Goal: Information Seeking & Learning: Learn about a topic

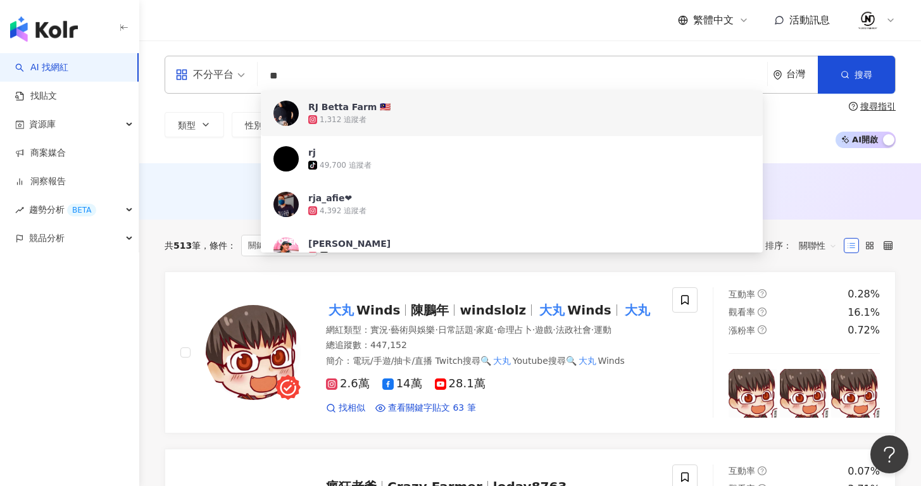
type input "*"
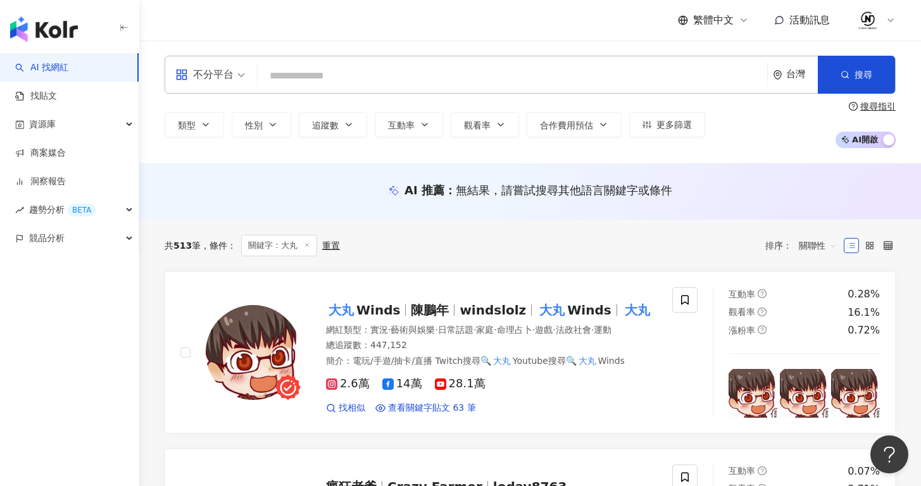
paste input "*******"
type input "*******"
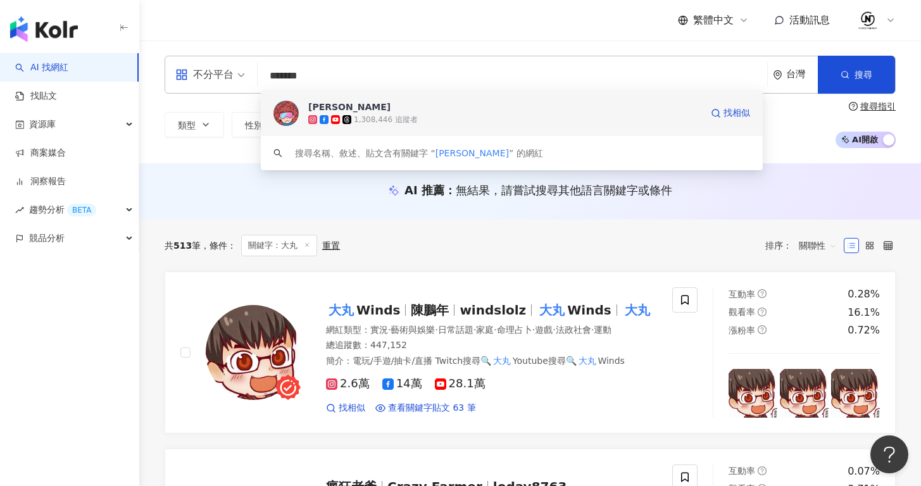
click at [395, 113] on div "1,308,446 追蹤者" at bounding box center [504, 119] width 393 height 13
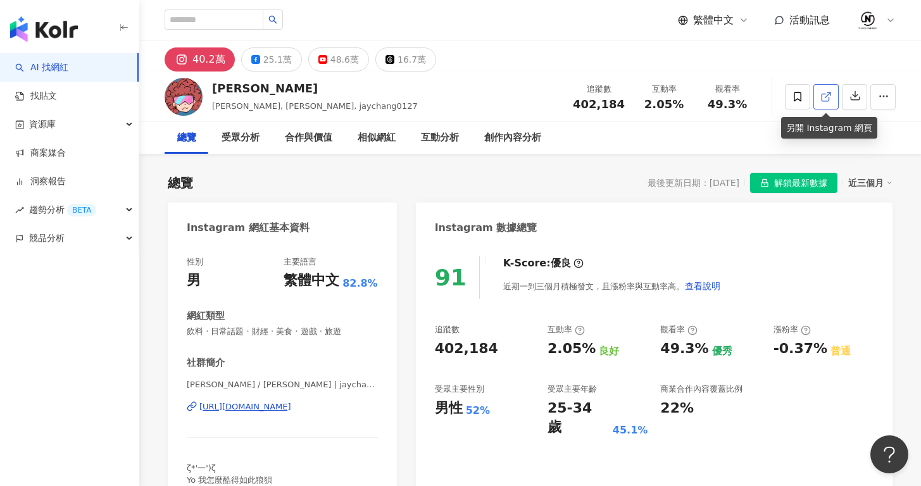
click at [823, 94] on icon at bounding box center [825, 96] width 11 height 11
click at [265, 54] on div "25.1萬" at bounding box center [277, 60] width 28 height 18
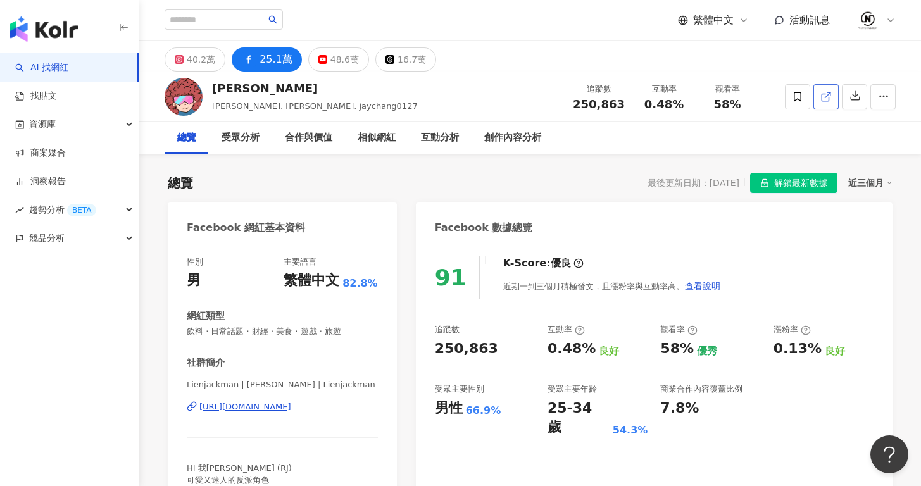
click at [820, 99] on link at bounding box center [825, 96] width 25 height 25
click at [193, 63] on div "40.2萬" at bounding box center [201, 60] width 28 height 18
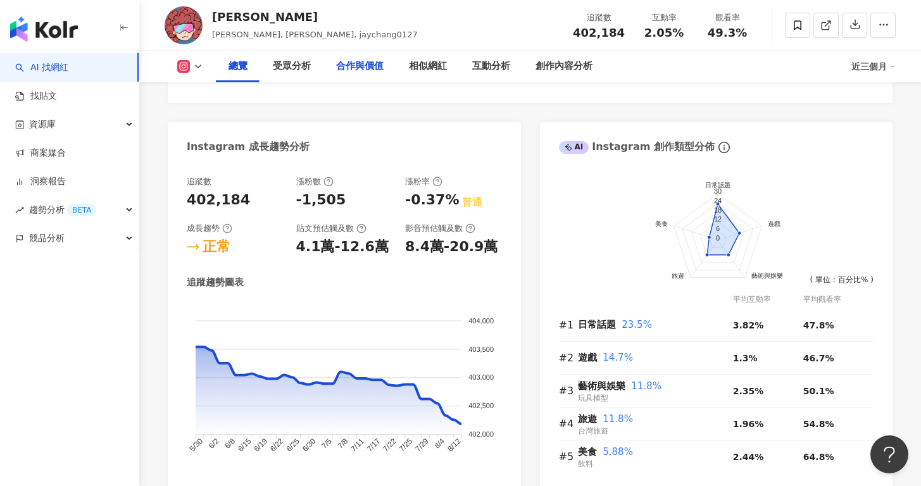
scroll to position [178, 0]
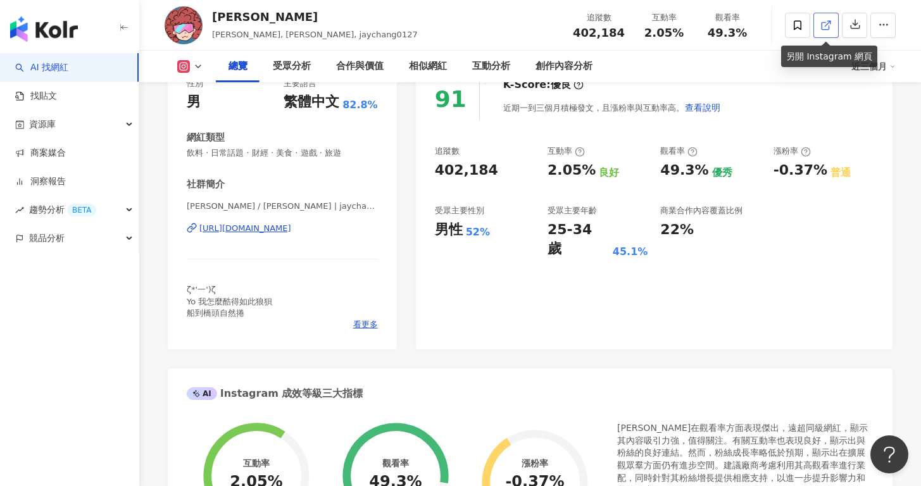
click at [822, 25] on icon at bounding box center [825, 25] width 11 height 11
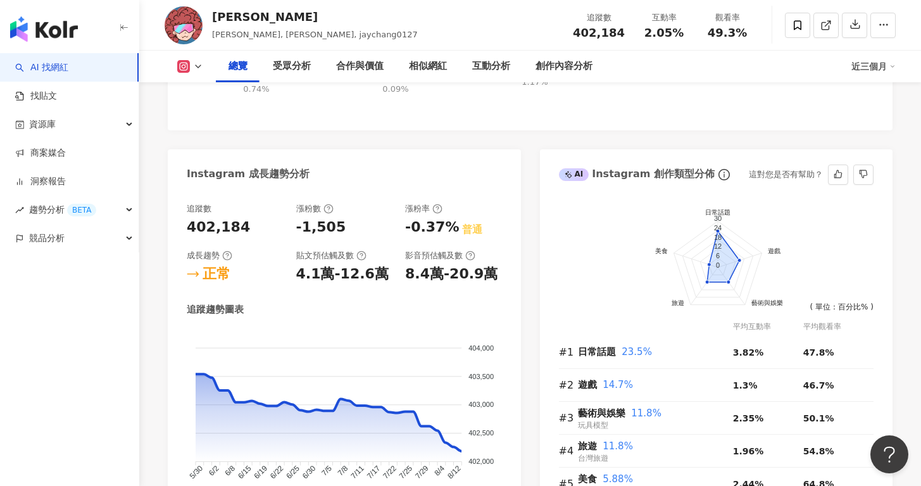
scroll to position [668, 0]
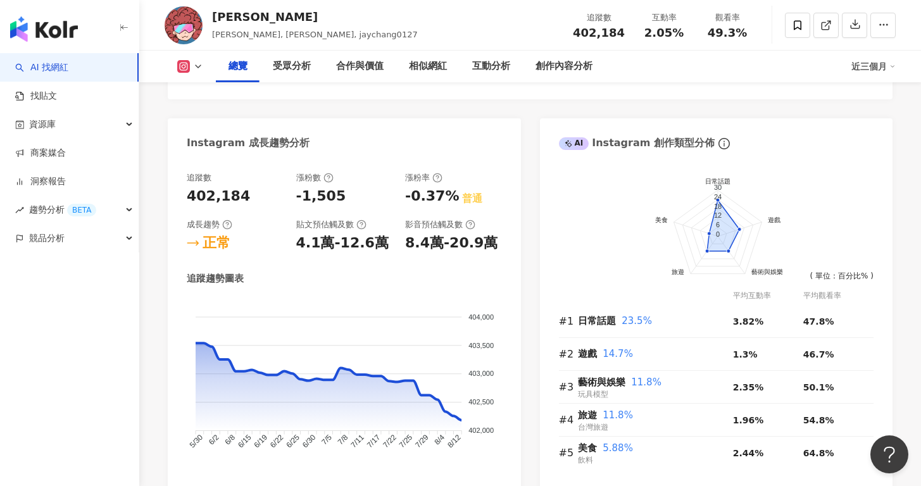
click at [194, 71] on icon at bounding box center [198, 66] width 10 height 10
click at [214, 153] on button "YouTube" at bounding box center [210, 148] width 76 height 18
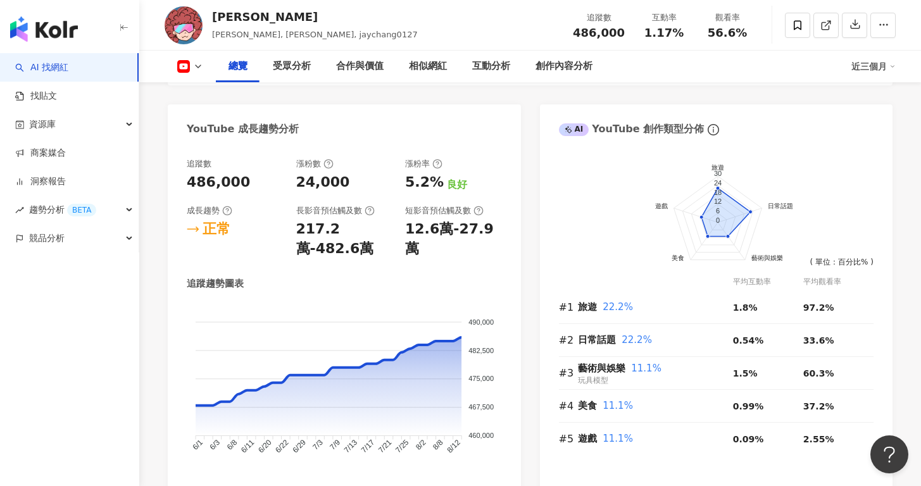
click at [198, 66] on icon at bounding box center [198, 66] width 10 height 10
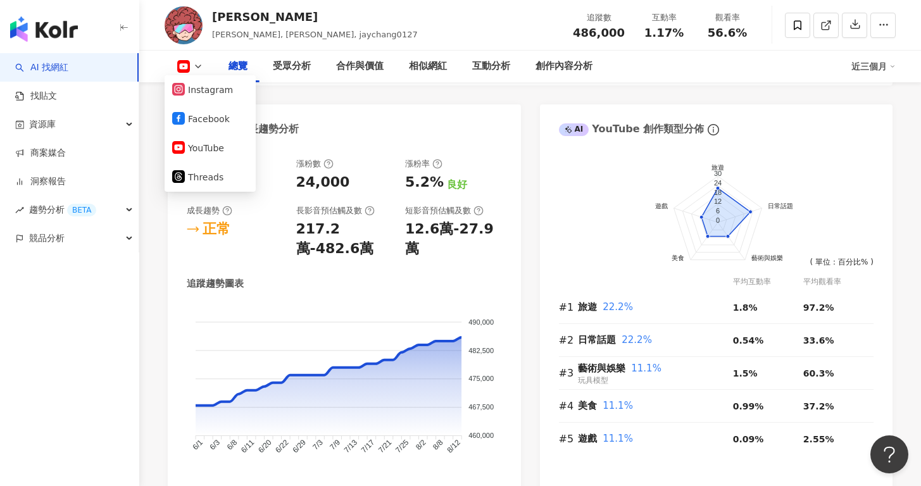
click at [455, 131] on div "YouTube 成長趨勢分析" at bounding box center [344, 124] width 353 height 41
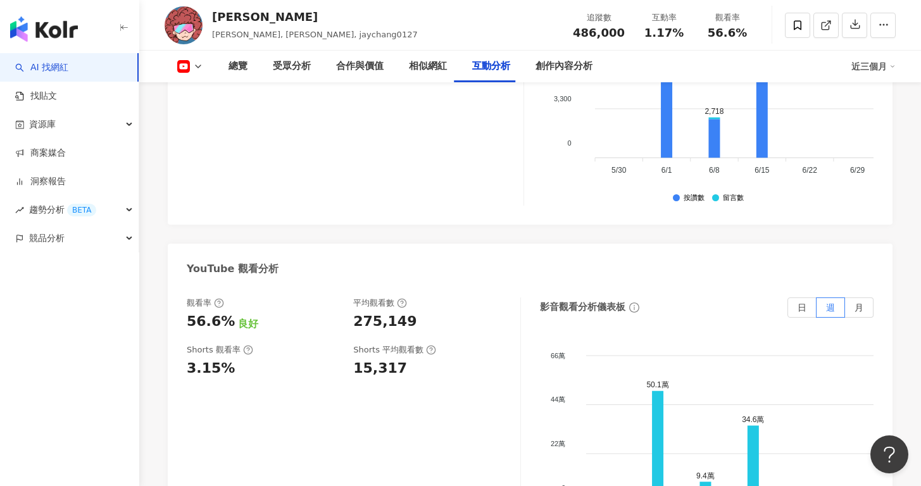
scroll to position [2344, 0]
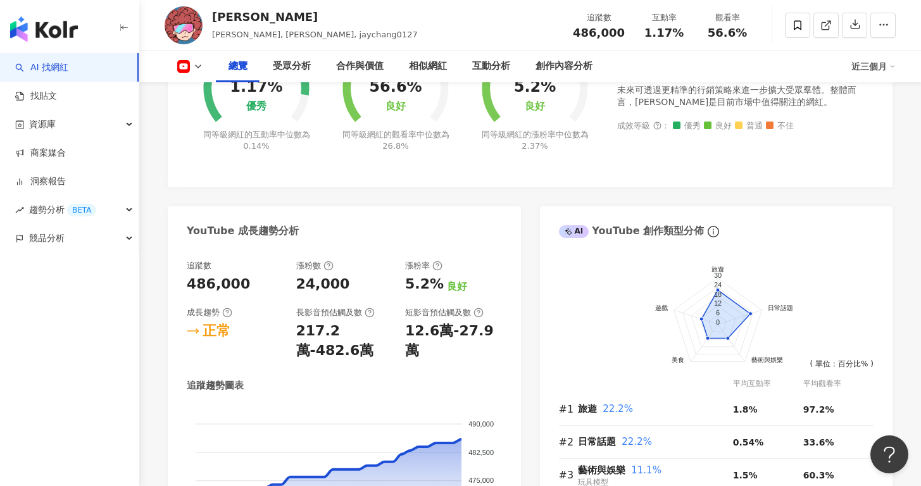
scroll to position [0, 0]
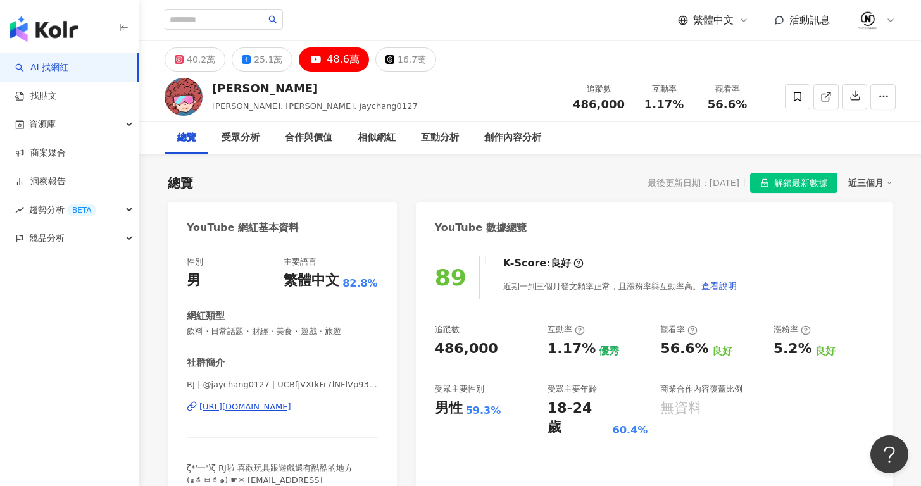
click at [182, 98] on img at bounding box center [184, 97] width 38 height 38
click at [827, 100] on icon at bounding box center [825, 96] width 11 height 11
click at [249, 23] on input "search" at bounding box center [214, 19] width 99 height 20
paste input "**********"
type input "**********"
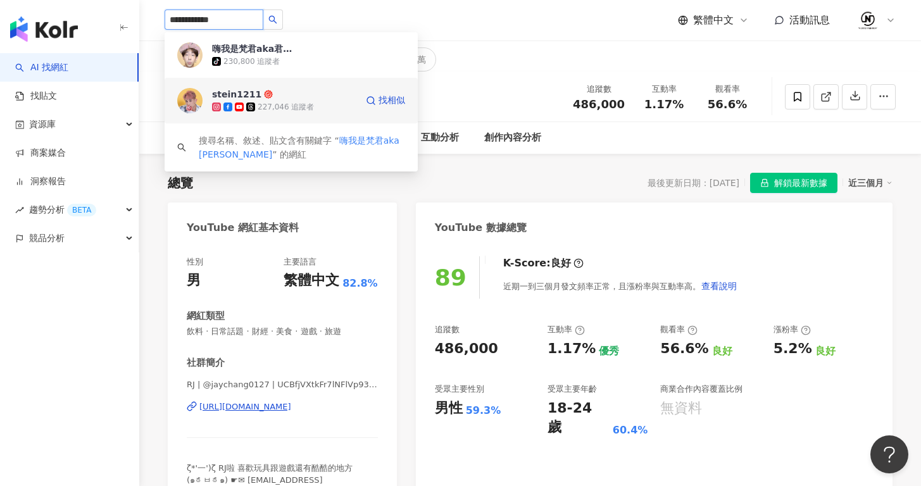
click at [266, 94] on span "stein1211" at bounding box center [253, 94] width 82 height 13
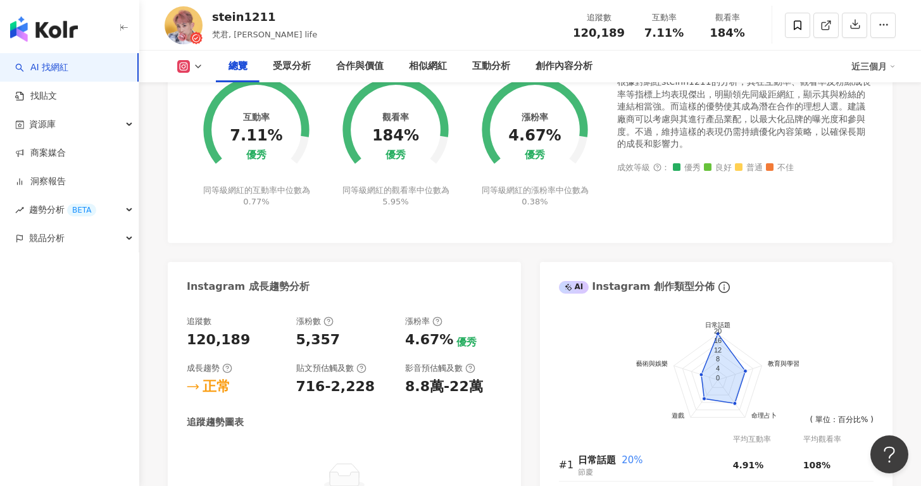
scroll to position [630, 0]
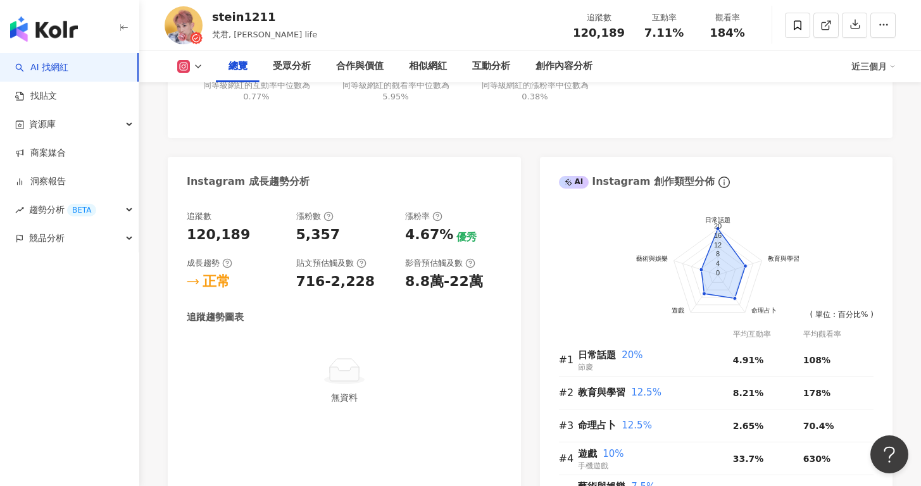
click at [201, 65] on polyline at bounding box center [198, 66] width 5 height 3
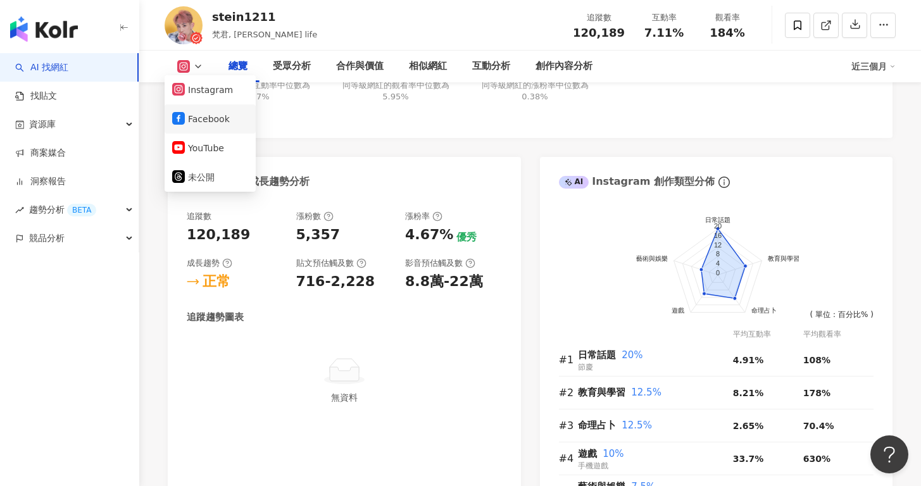
click at [218, 122] on button "Facebook" at bounding box center [210, 119] width 76 height 18
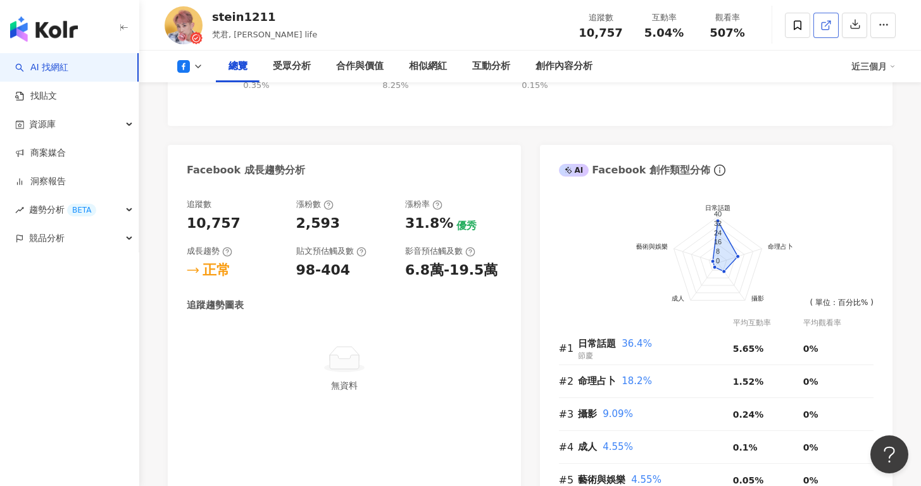
click at [821, 30] on icon at bounding box center [825, 25] width 11 height 11
